Goal: Task Accomplishment & Management: Complete application form

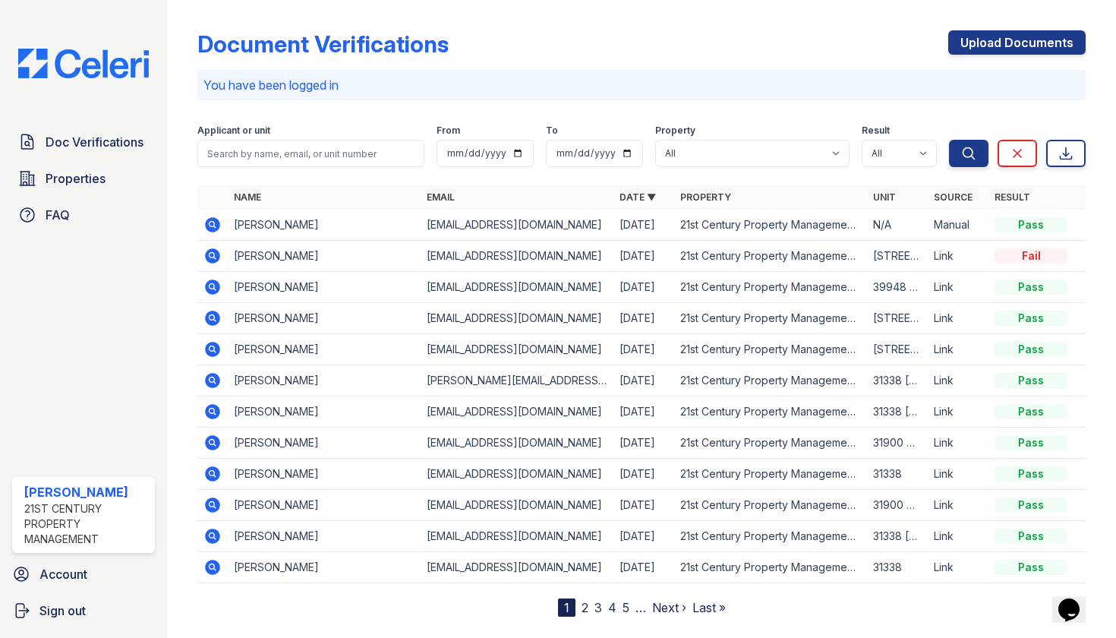
click at [295, 222] on td "[PERSON_NAME]" at bounding box center [324, 224] width 193 height 31
click at [1016, 229] on div "Pass" at bounding box center [1030, 224] width 73 height 15
click at [219, 223] on icon at bounding box center [212, 224] width 15 height 15
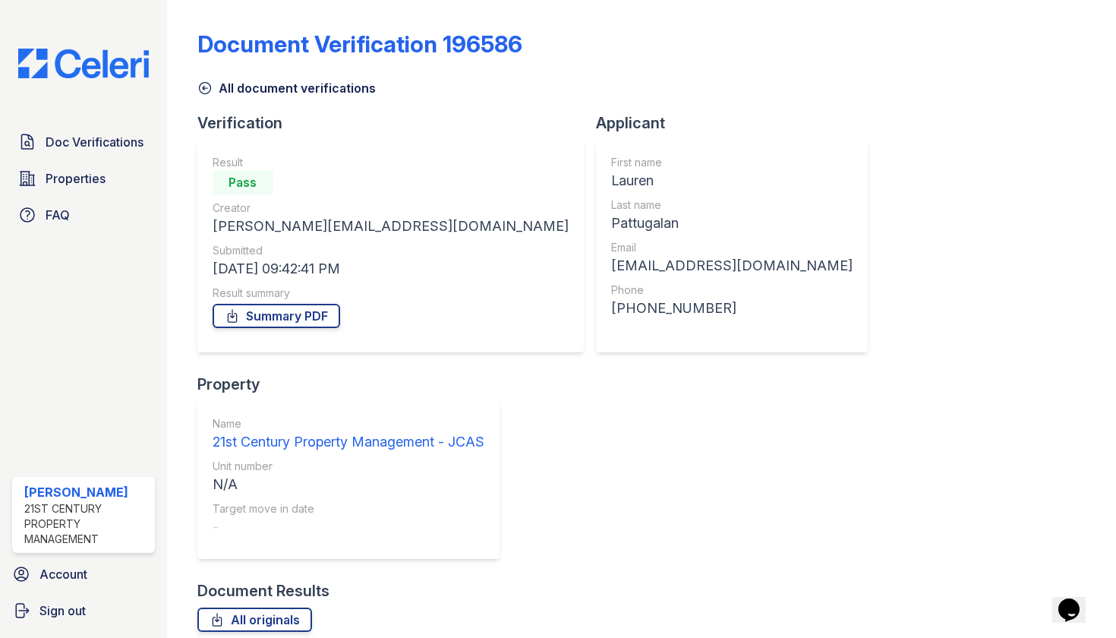
scroll to position [37, 0]
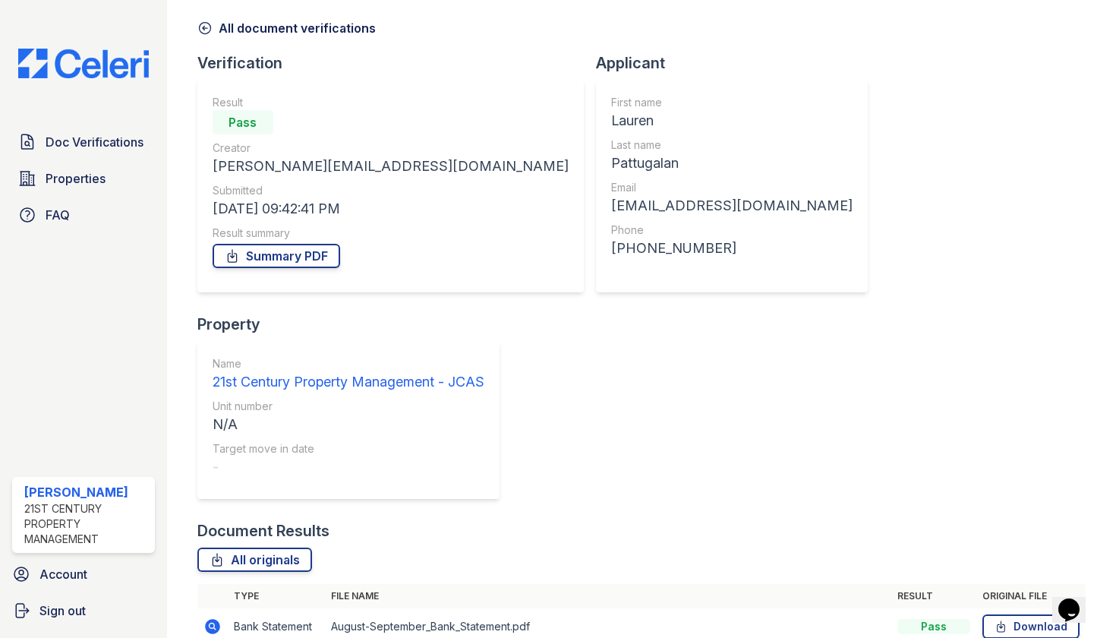
scroll to position [52, 0]
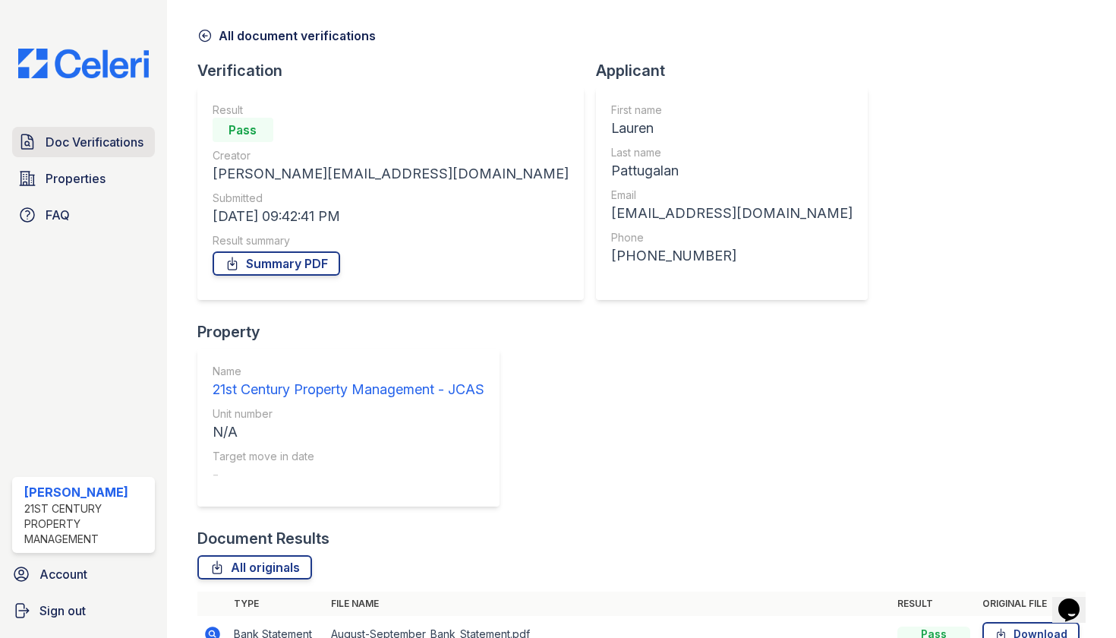
click at [121, 150] on span "Doc Verifications" at bounding box center [95, 142] width 98 height 18
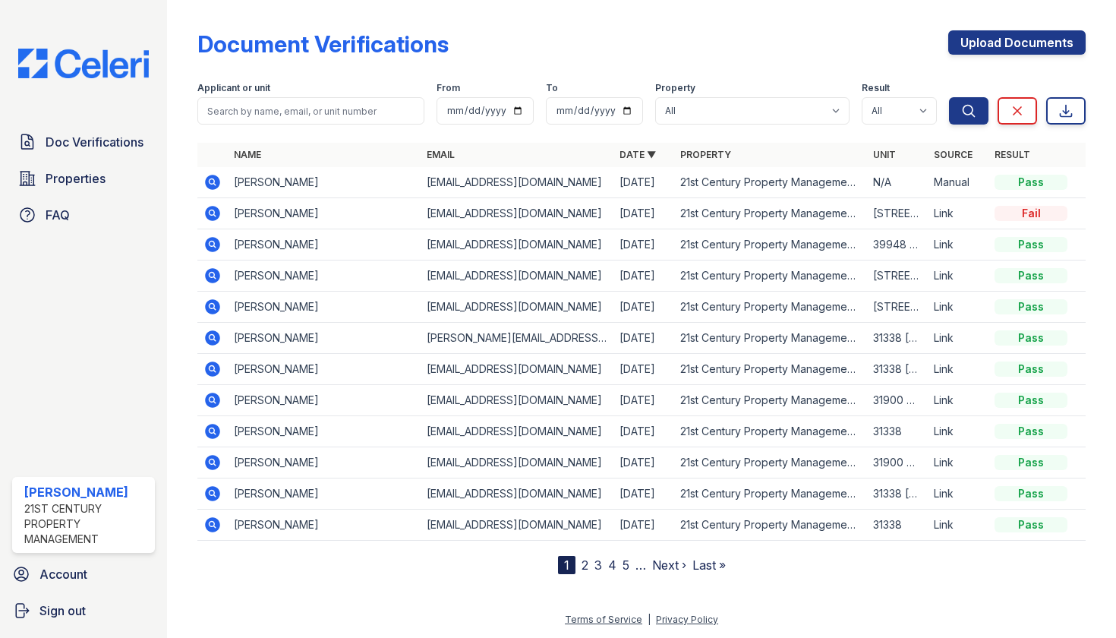
click at [293, 185] on td "Lauren Pattugalan" at bounding box center [324, 182] width 193 height 31
click at [482, 181] on td "lauren.pattugalan@gmail.com" at bounding box center [517, 182] width 193 height 31
click at [953, 48] on link "Upload Documents" at bounding box center [1016, 42] width 137 height 24
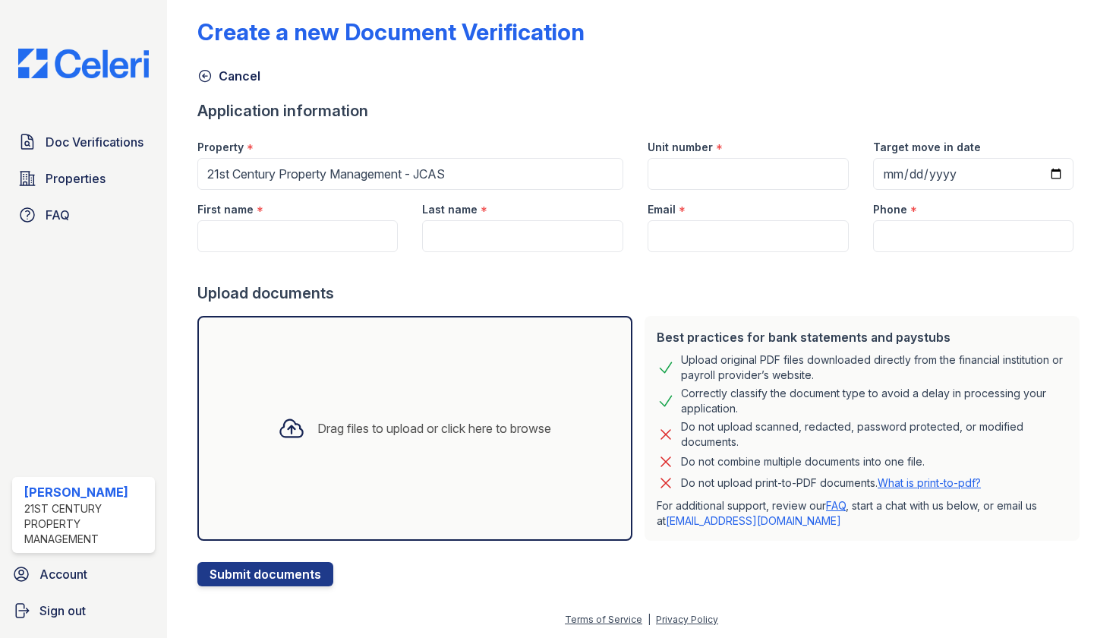
scroll to position [12, 0]
